Goal: Task Accomplishment & Management: Complete application form

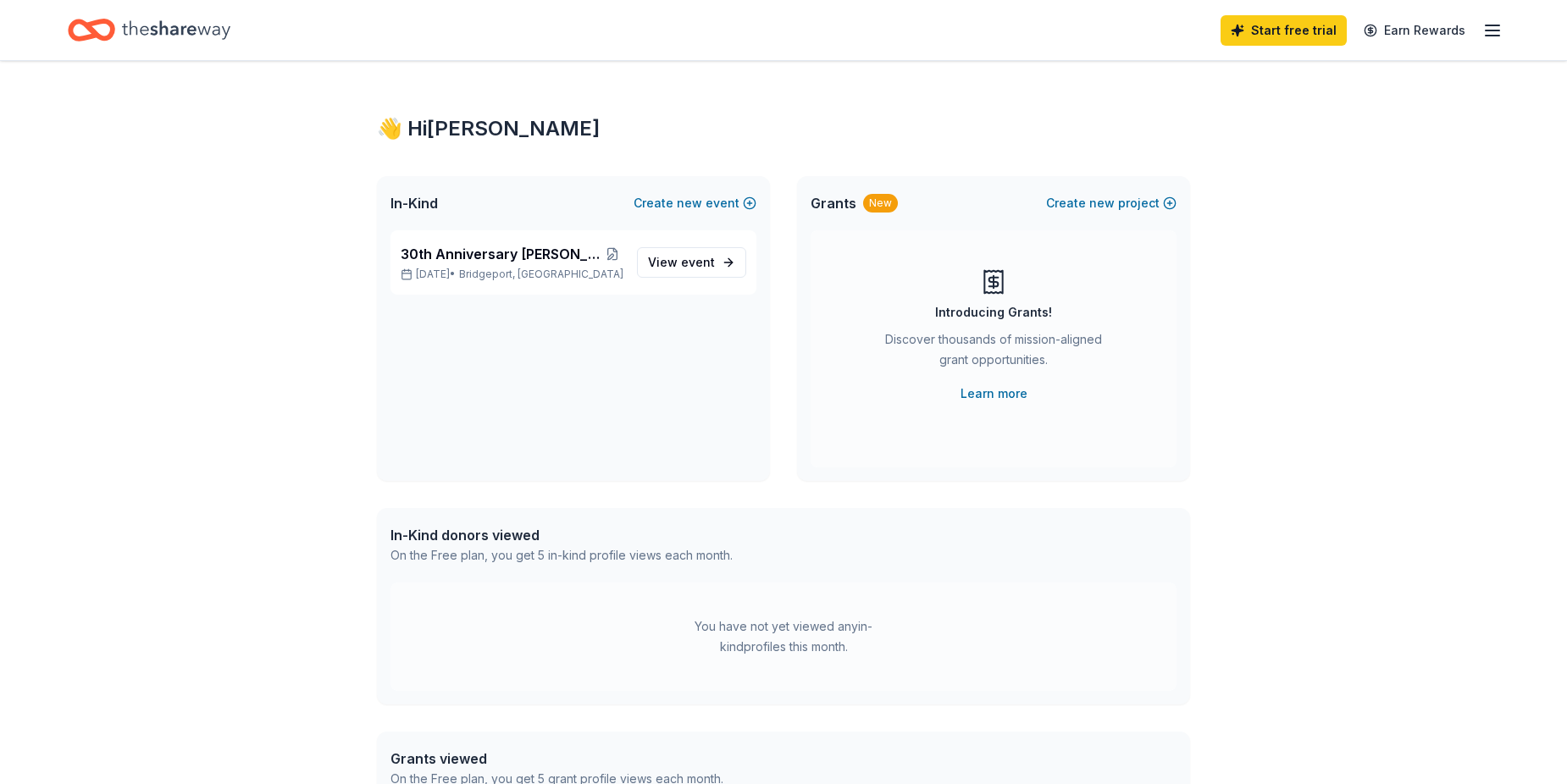
click at [1494, 31] on icon "button" at bounding box center [1492, 30] width 20 height 20
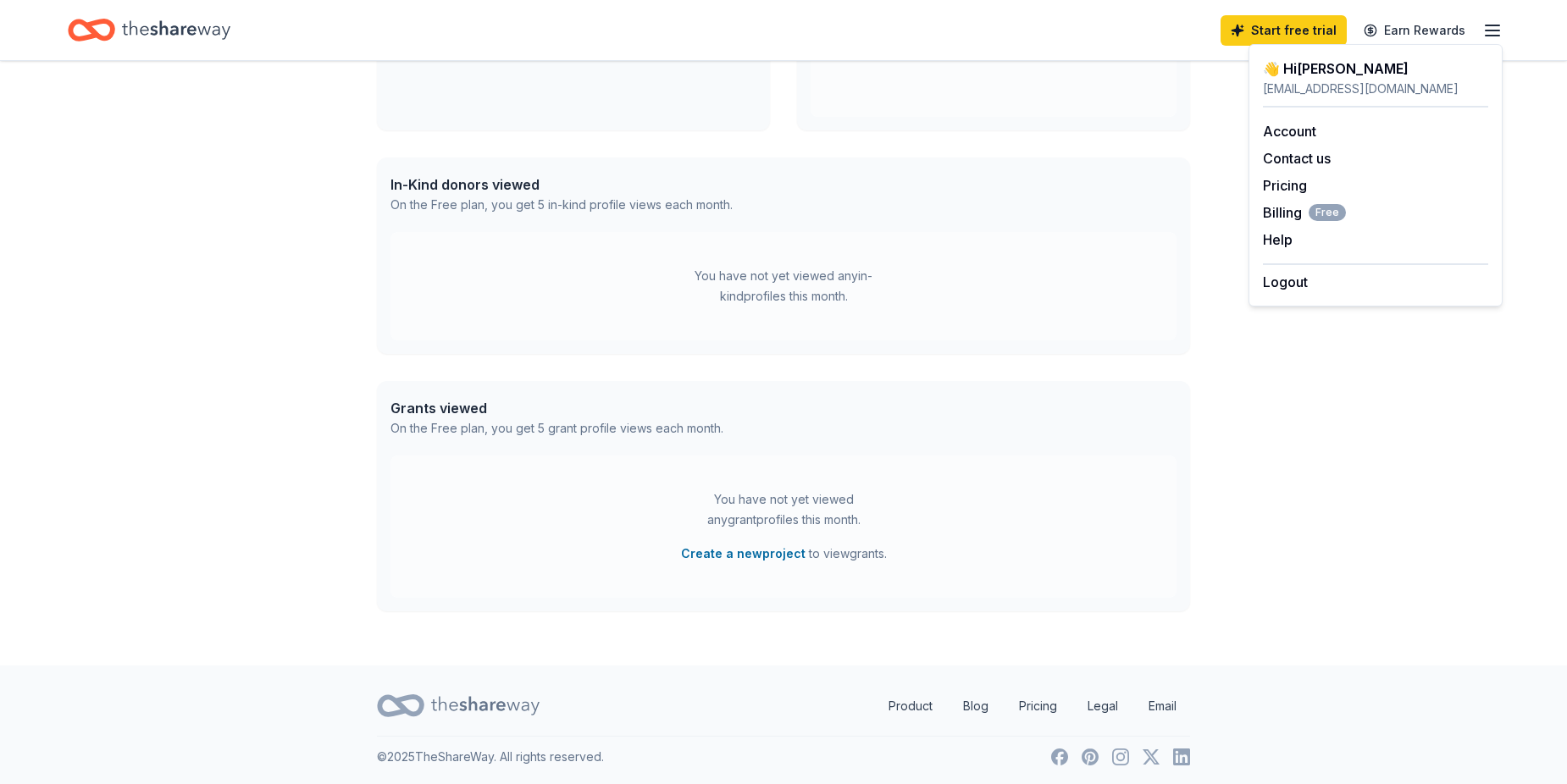
scroll to position [354, 0]
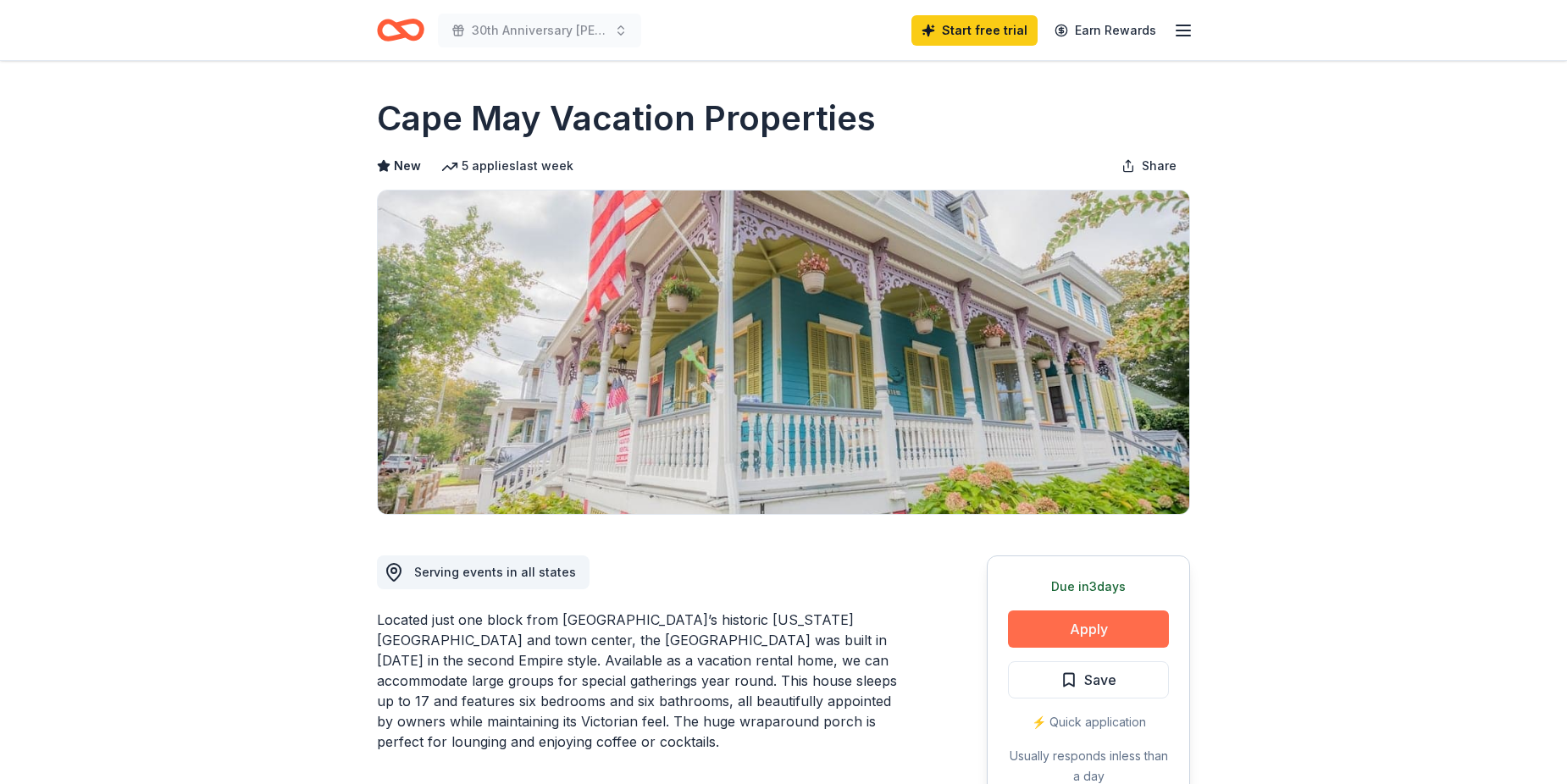
click at [1133, 632] on button "Apply" at bounding box center [1089, 628] width 161 height 38
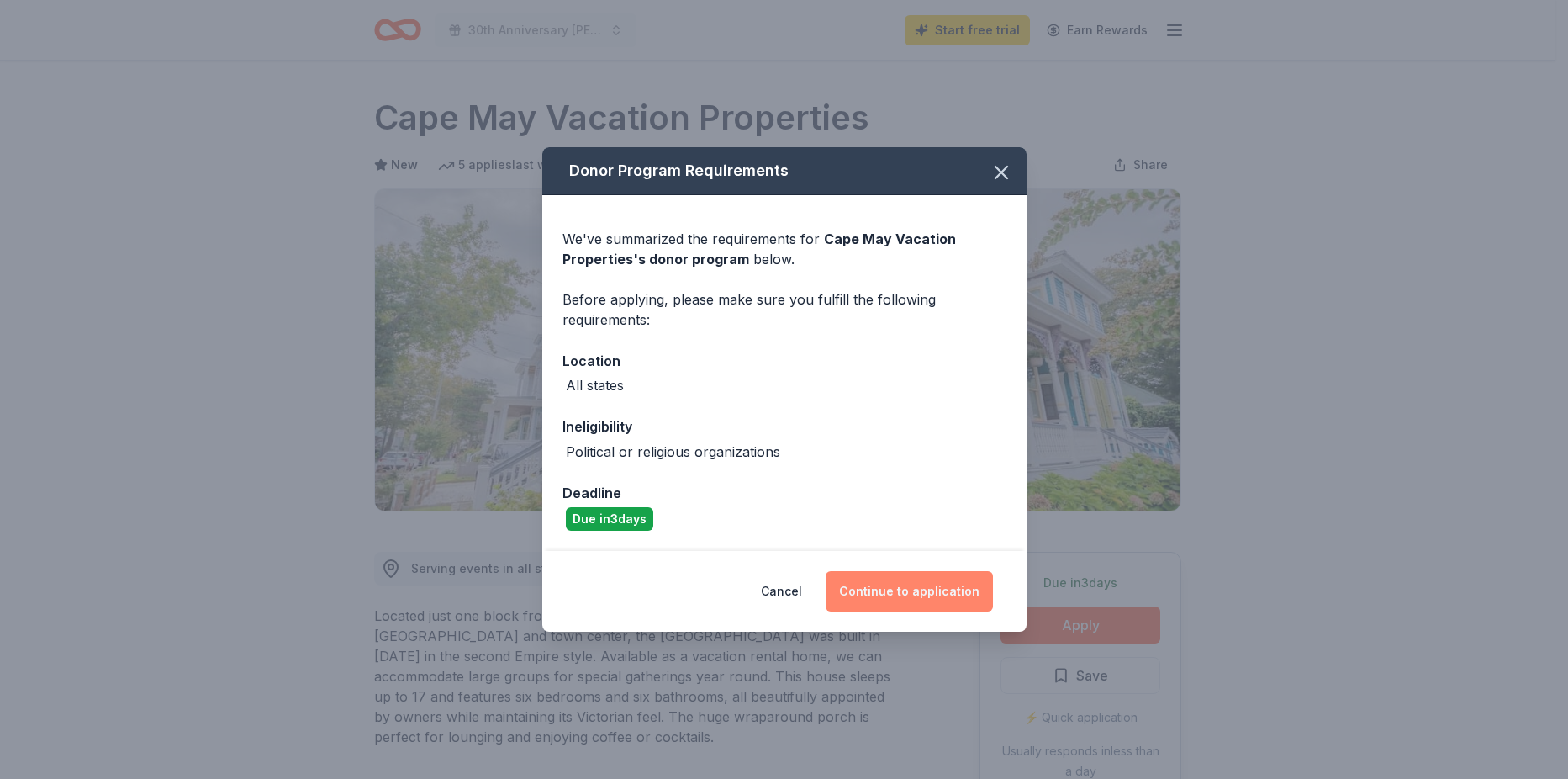
click at [913, 587] on button "Continue to application" at bounding box center [909, 591] width 168 height 40
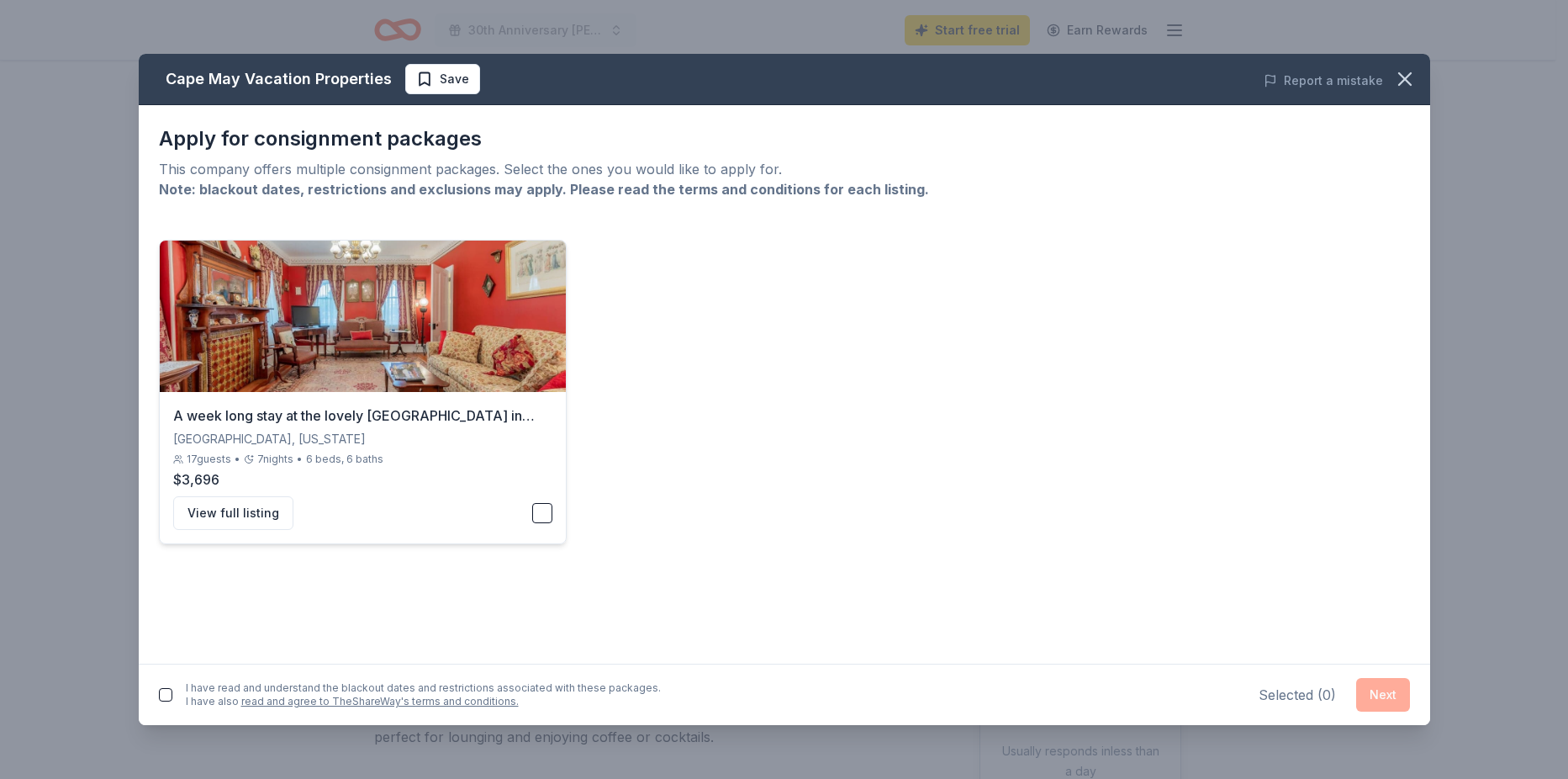
click at [547, 509] on button "button" at bounding box center [542, 512] width 20 height 20
click at [1380, 694] on button "Next" at bounding box center [1383, 695] width 54 height 34
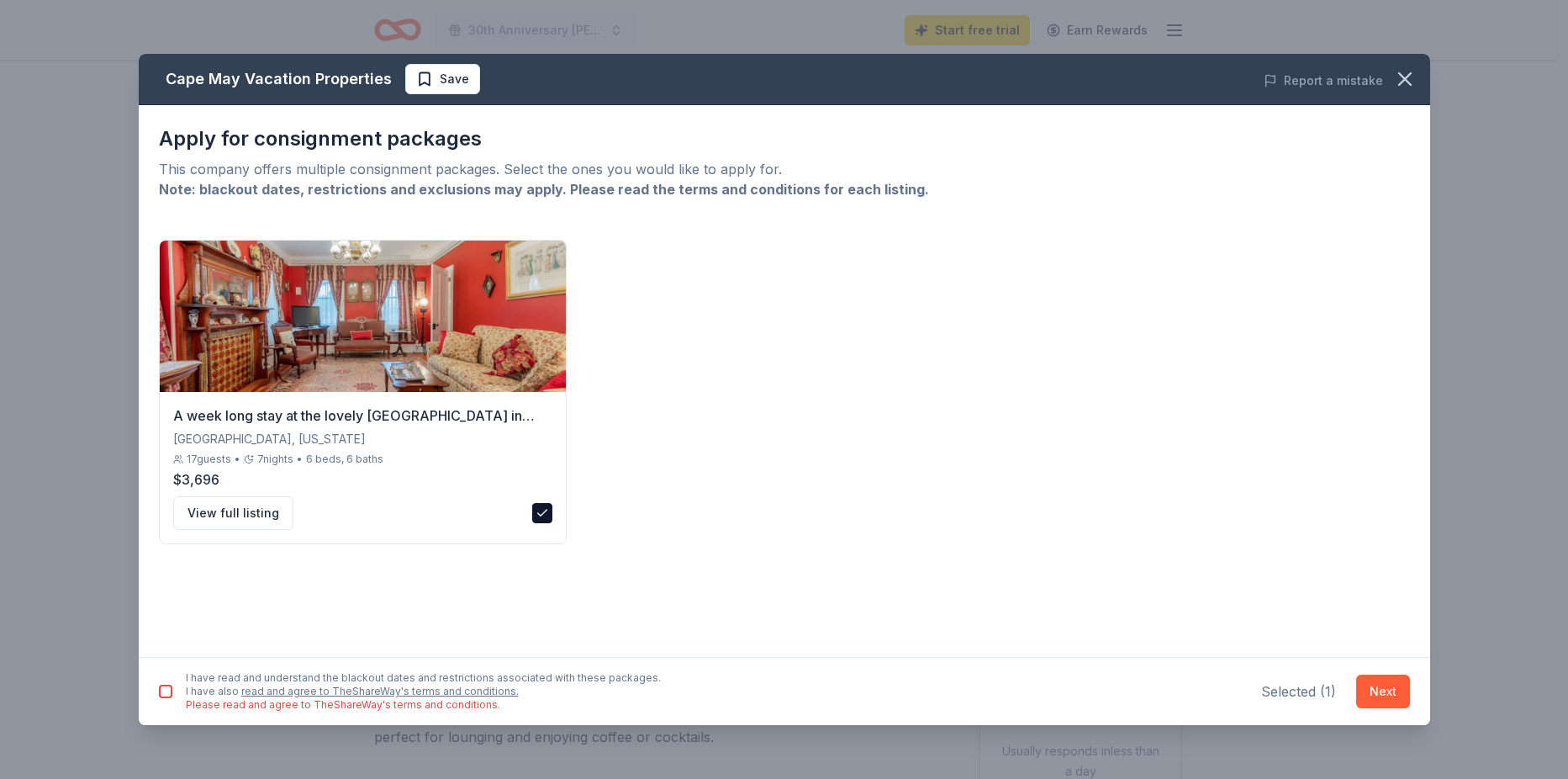
click at [172, 688] on button "button" at bounding box center [165, 690] width 13 height 13
click at [1392, 696] on button "Next" at bounding box center [1383, 691] width 54 height 34
